Goal: Check status: Check status

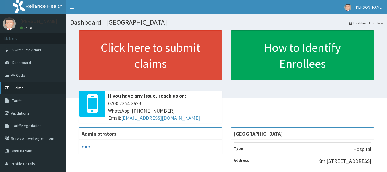
click at [30, 89] on link "Claims" at bounding box center [33, 87] width 66 height 13
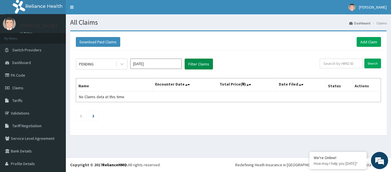
click at [196, 62] on button "Filter Claims" at bounding box center [199, 63] width 28 height 11
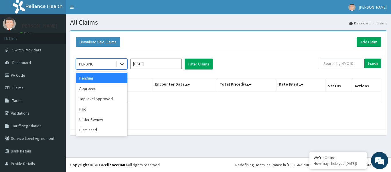
click at [124, 65] on icon at bounding box center [122, 64] width 6 height 6
click at [96, 119] on div "Under Review" at bounding box center [102, 119] width 52 height 10
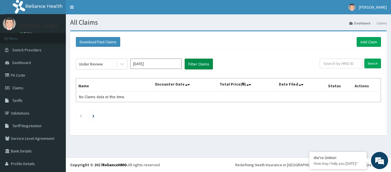
click at [186, 60] on button "Filter Claims" at bounding box center [199, 63] width 28 height 11
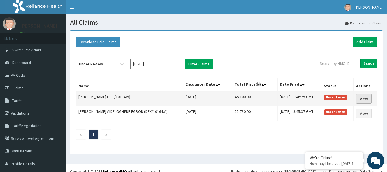
click at [364, 99] on link "View" at bounding box center [363, 99] width 15 height 10
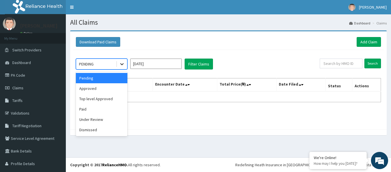
click at [122, 63] on icon at bounding box center [122, 64] width 6 height 6
click at [101, 130] on div "Dismissed" at bounding box center [102, 129] width 52 height 10
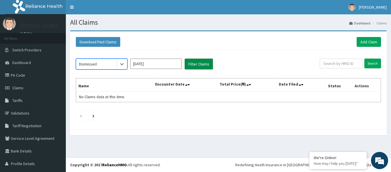
click at [203, 63] on button "Filter Claims" at bounding box center [199, 63] width 28 height 11
click at [202, 63] on button "Filter Claims" at bounding box center [199, 63] width 28 height 11
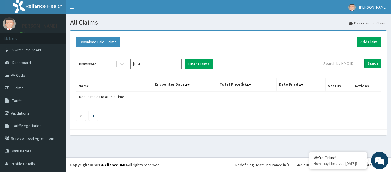
click at [117, 63] on span at bounding box center [117, 64] width 0 height 6
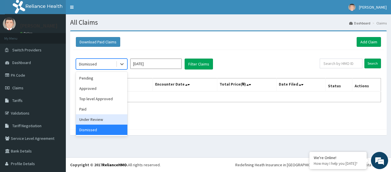
click at [100, 120] on div "Under Review" at bounding box center [102, 119] width 52 height 10
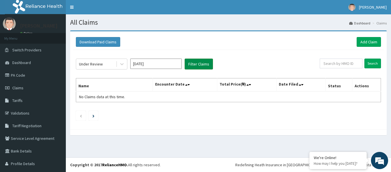
click at [210, 65] on button "Filter Claims" at bounding box center [199, 63] width 28 height 11
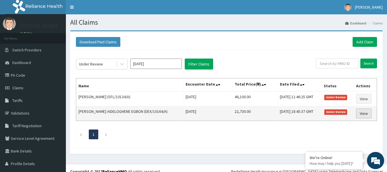
click at [362, 113] on link "View" at bounding box center [363, 113] width 15 height 10
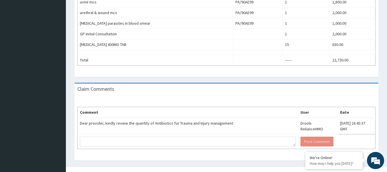
scroll to position [273, 0]
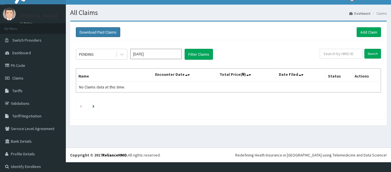
scroll to position [13, 0]
